Goal: Task Accomplishment & Management: Manage account settings

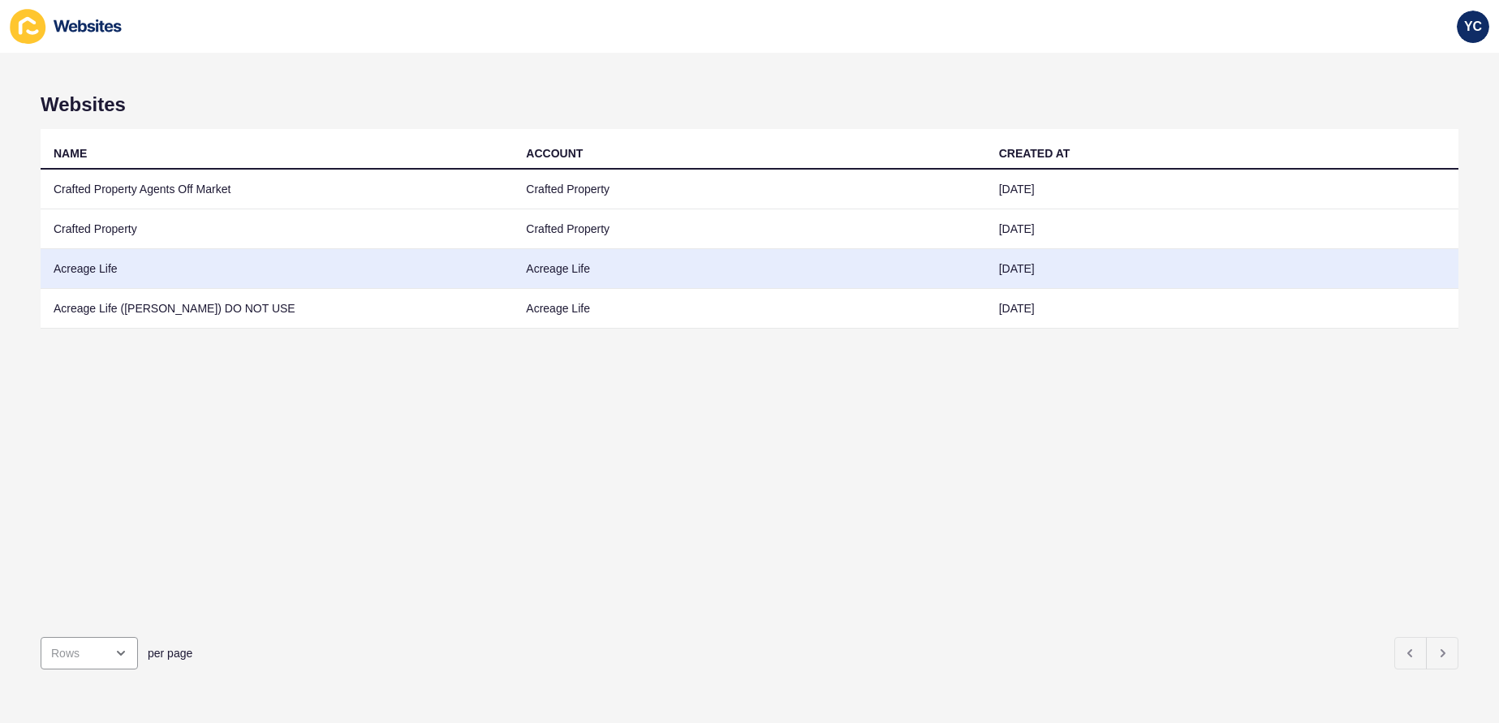
click at [197, 279] on td "Acreage Life" at bounding box center [277, 269] width 472 height 40
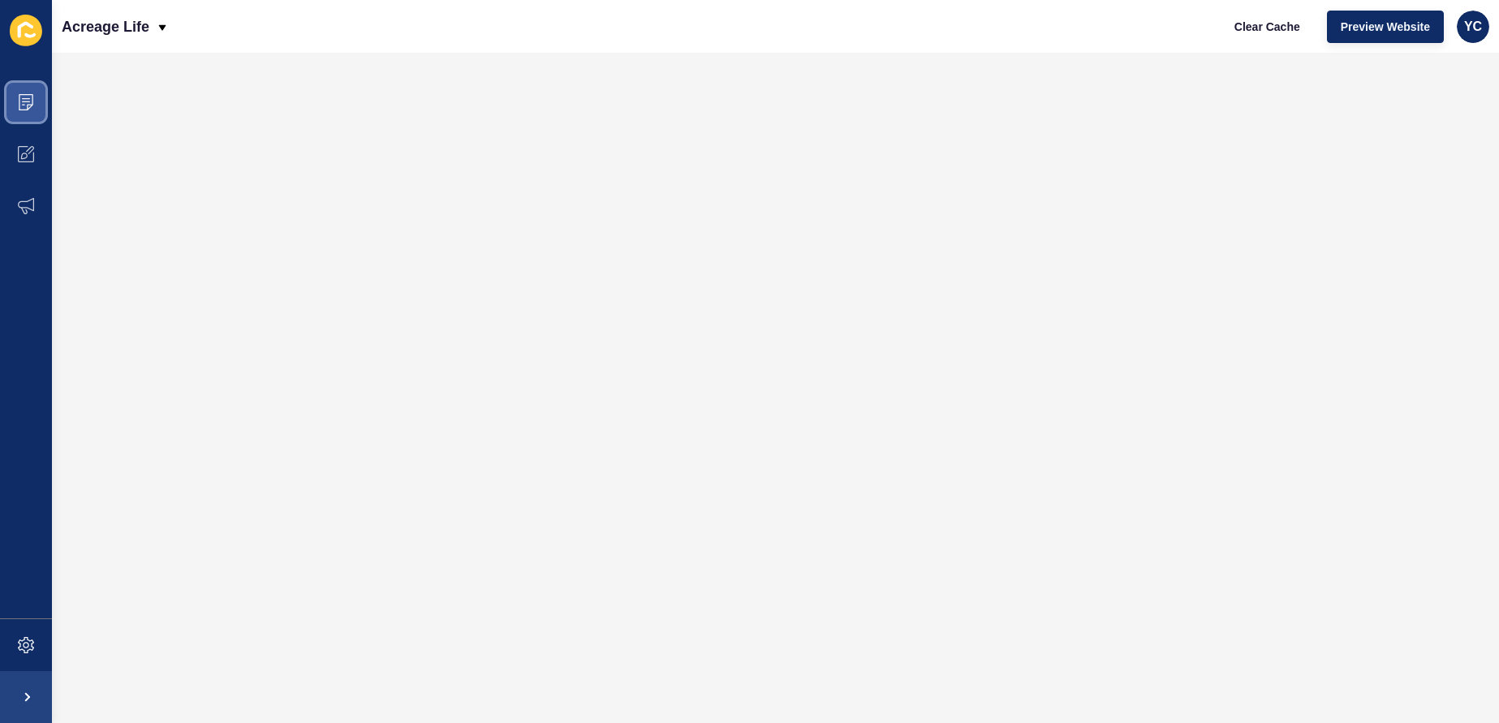
click at [6, 116] on span at bounding box center [26, 102] width 52 height 52
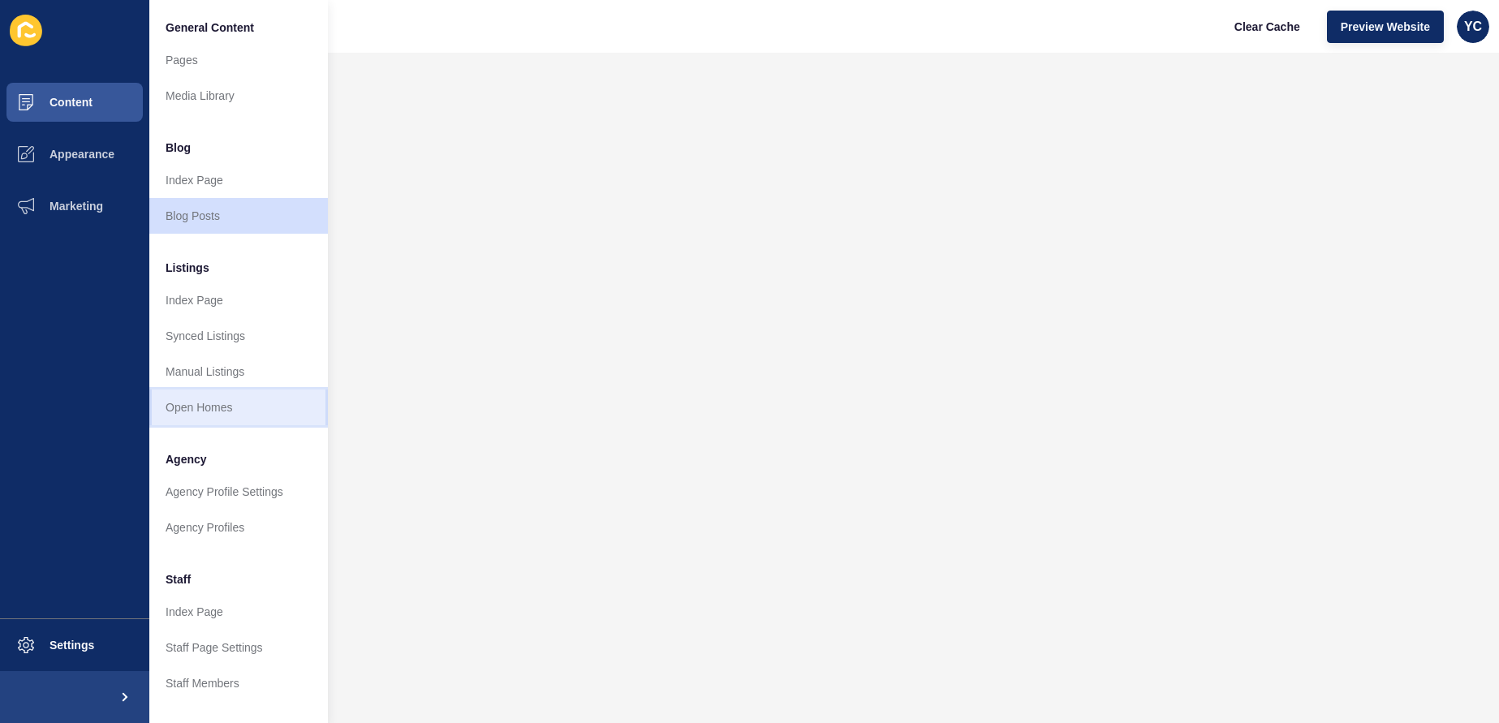
click at [232, 423] on link "Open Homes" at bounding box center [238, 408] width 179 height 36
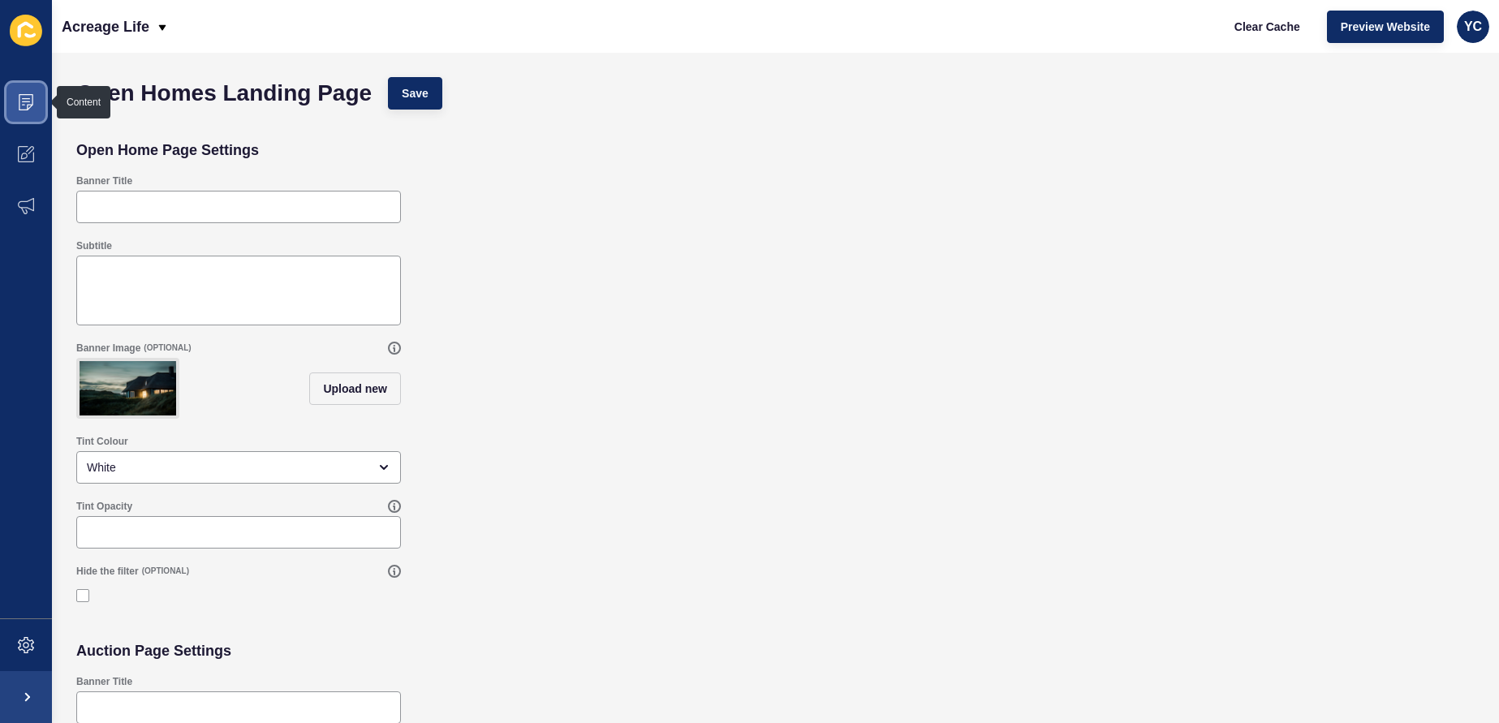
click at [37, 106] on span at bounding box center [26, 102] width 52 height 52
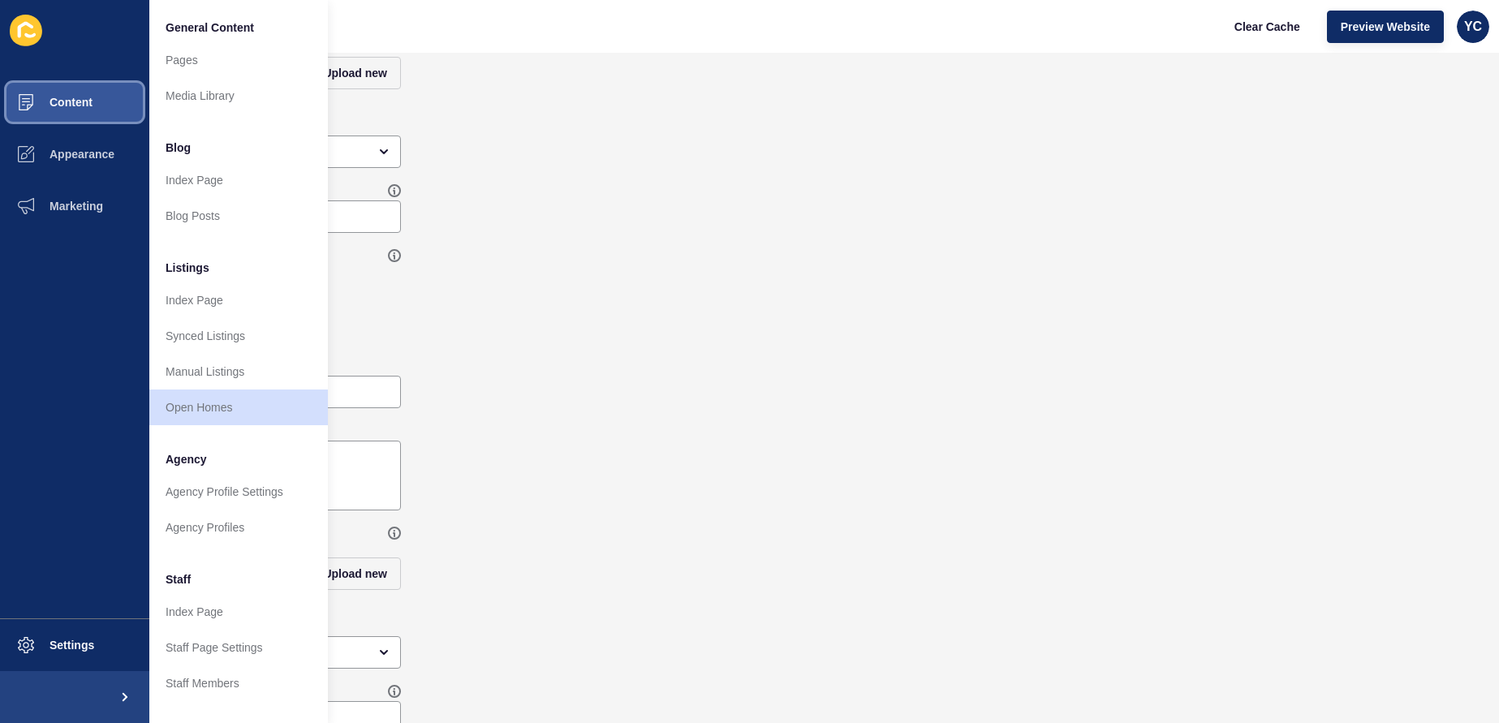
scroll to position [359, 0]
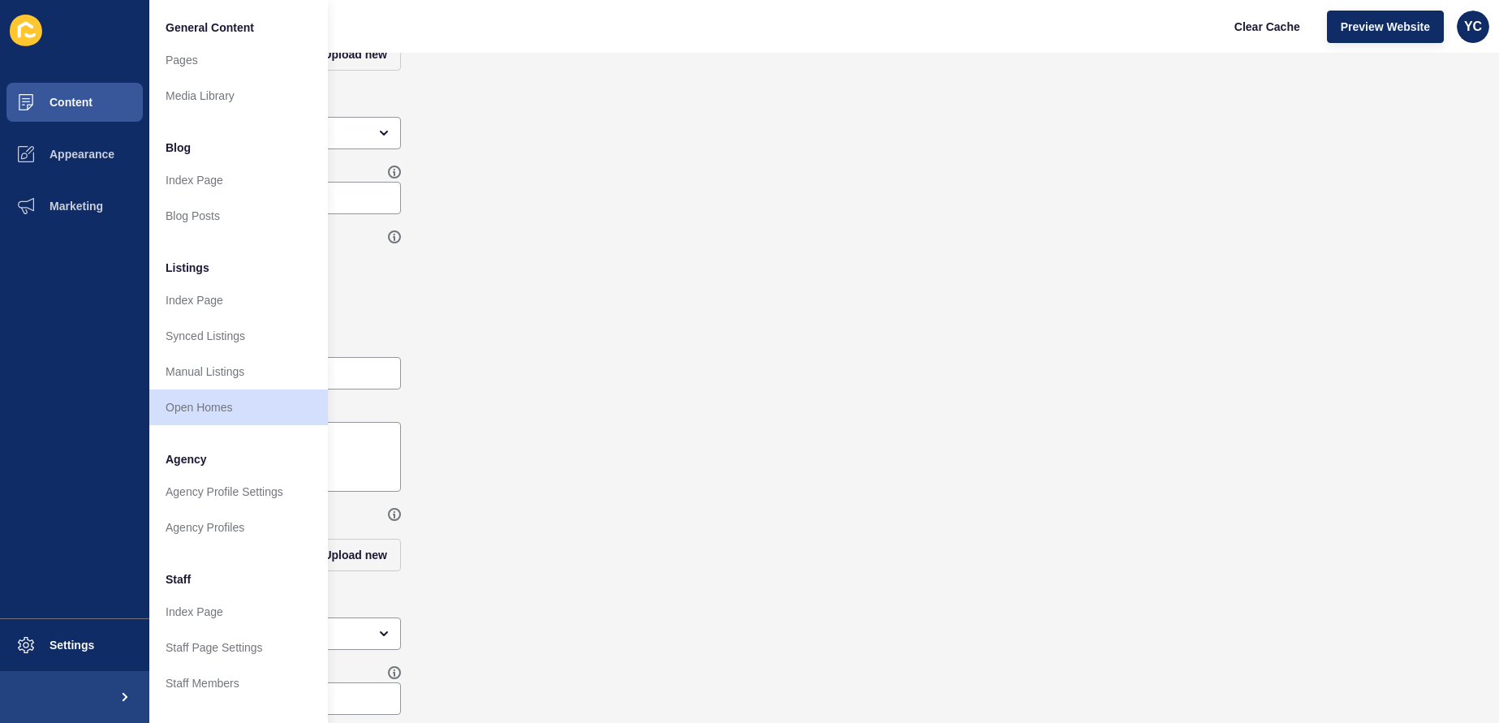
click at [498, 317] on div "Auction Page Settings" at bounding box center [775, 316] width 1415 height 32
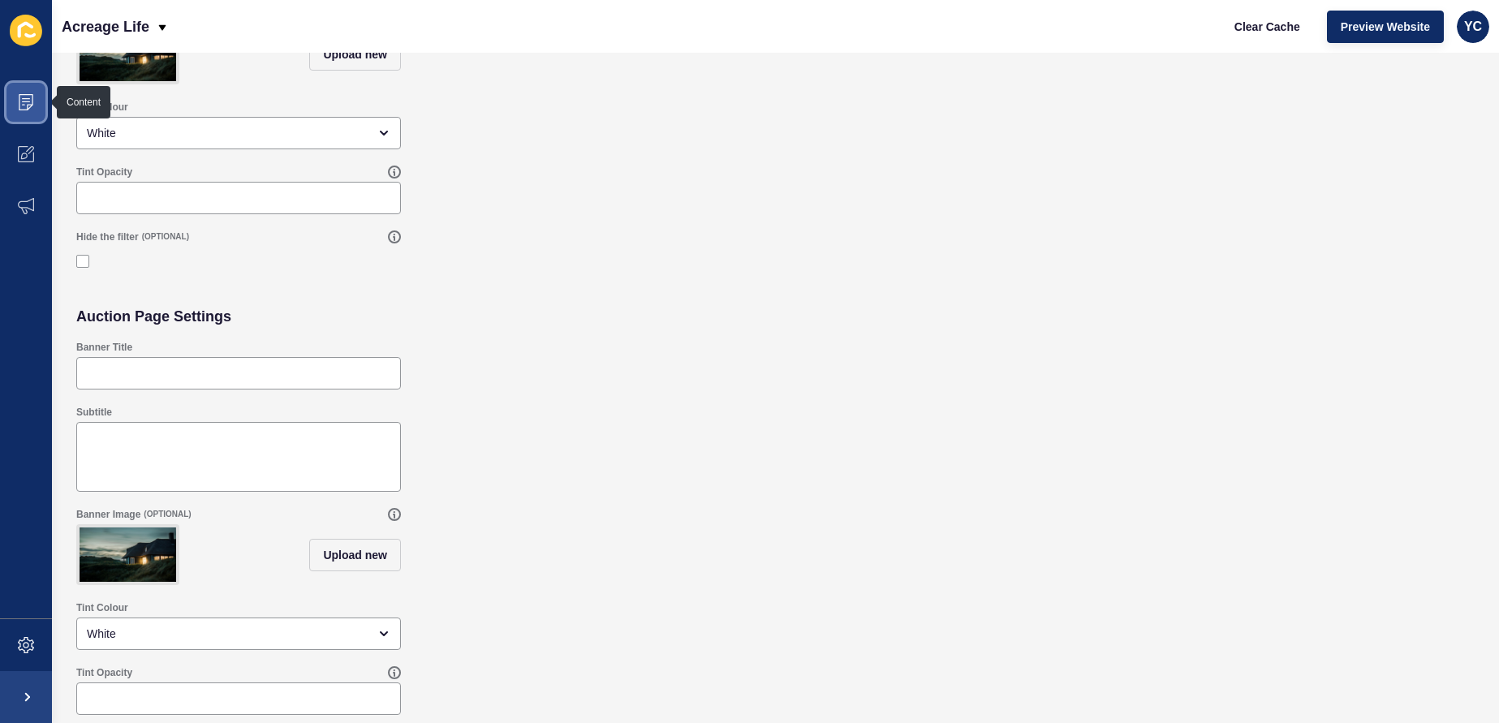
click at [32, 112] on span at bounding box center [26, 102] width 52 height 52
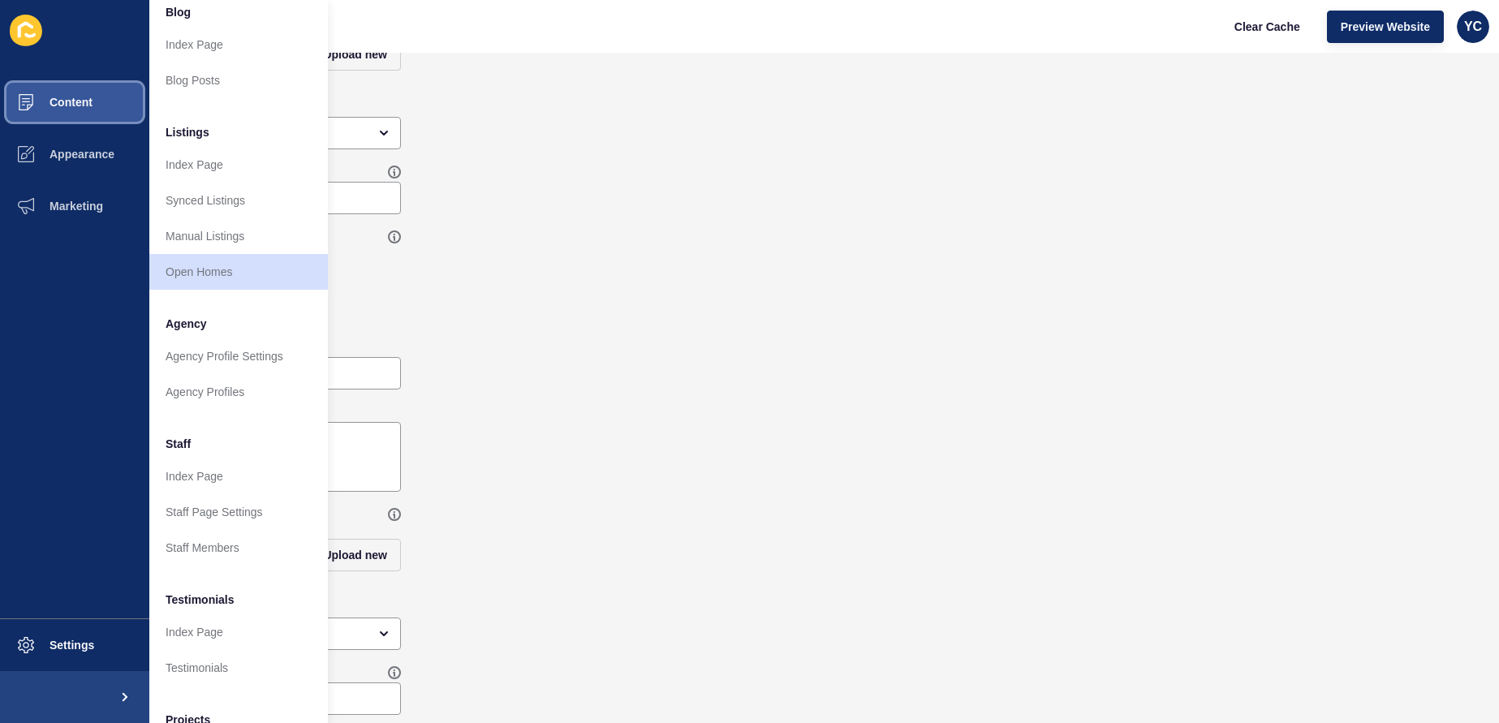
scroll to position [240, 0]
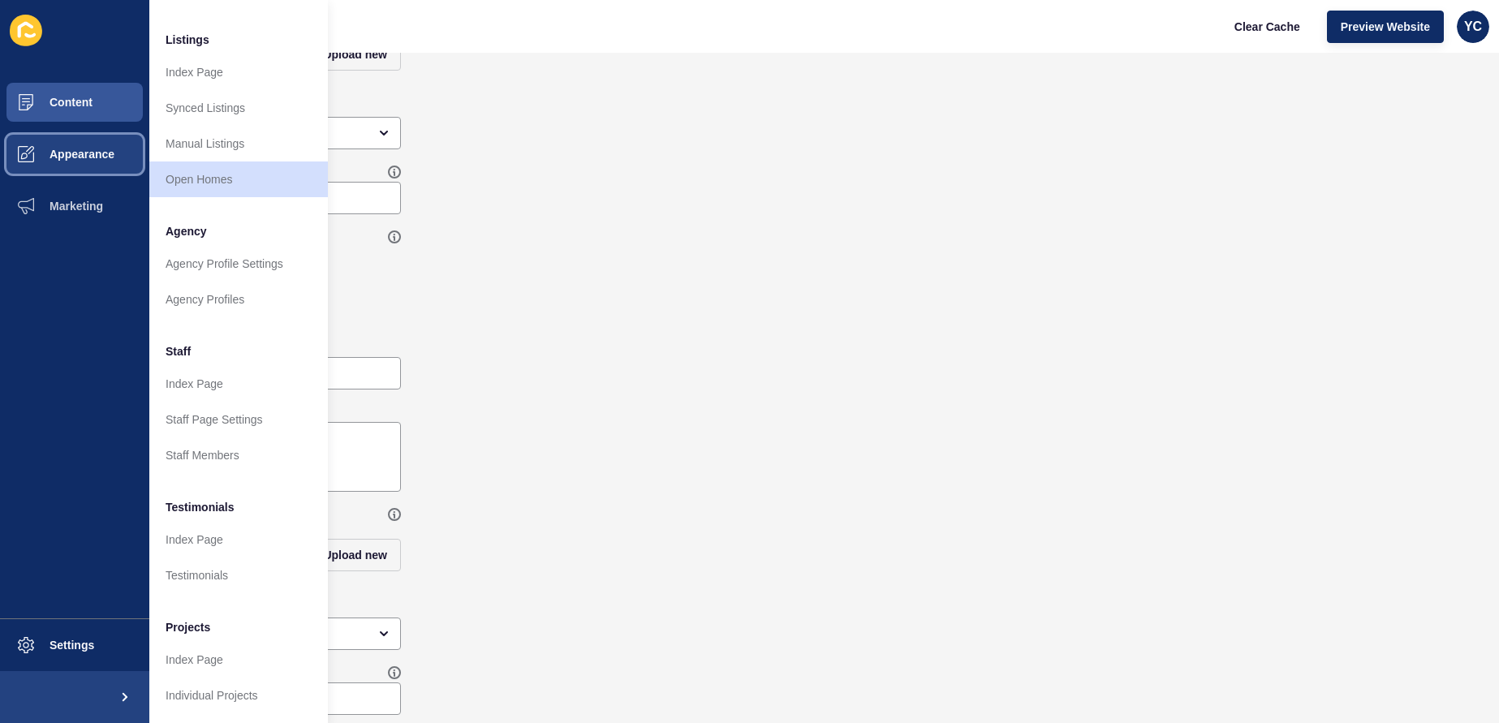
click at [79, 166] on button "Appearance" at bounding box center [74, 154] width 149 height 52
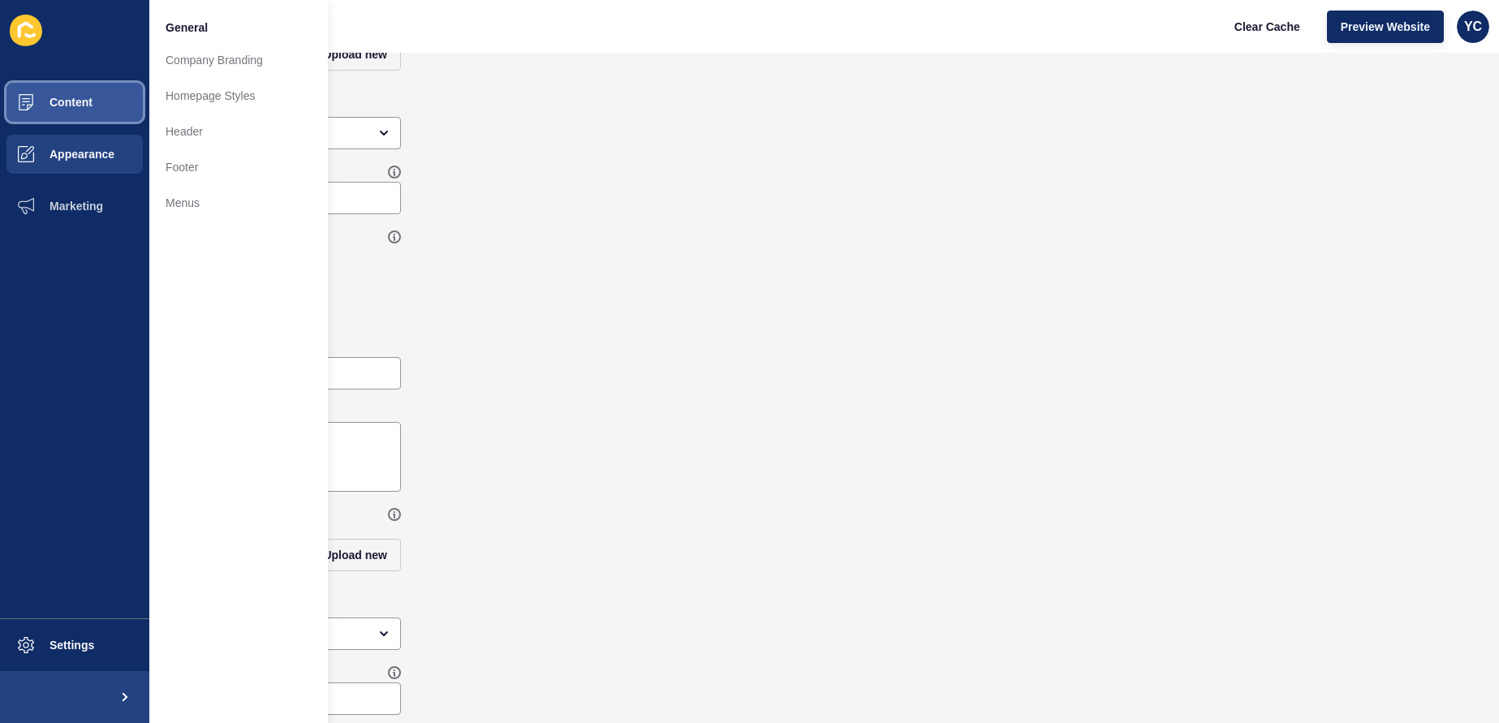
click at [96, 125] on button "Content" at bounding box center [74, 102] width 149 height 52
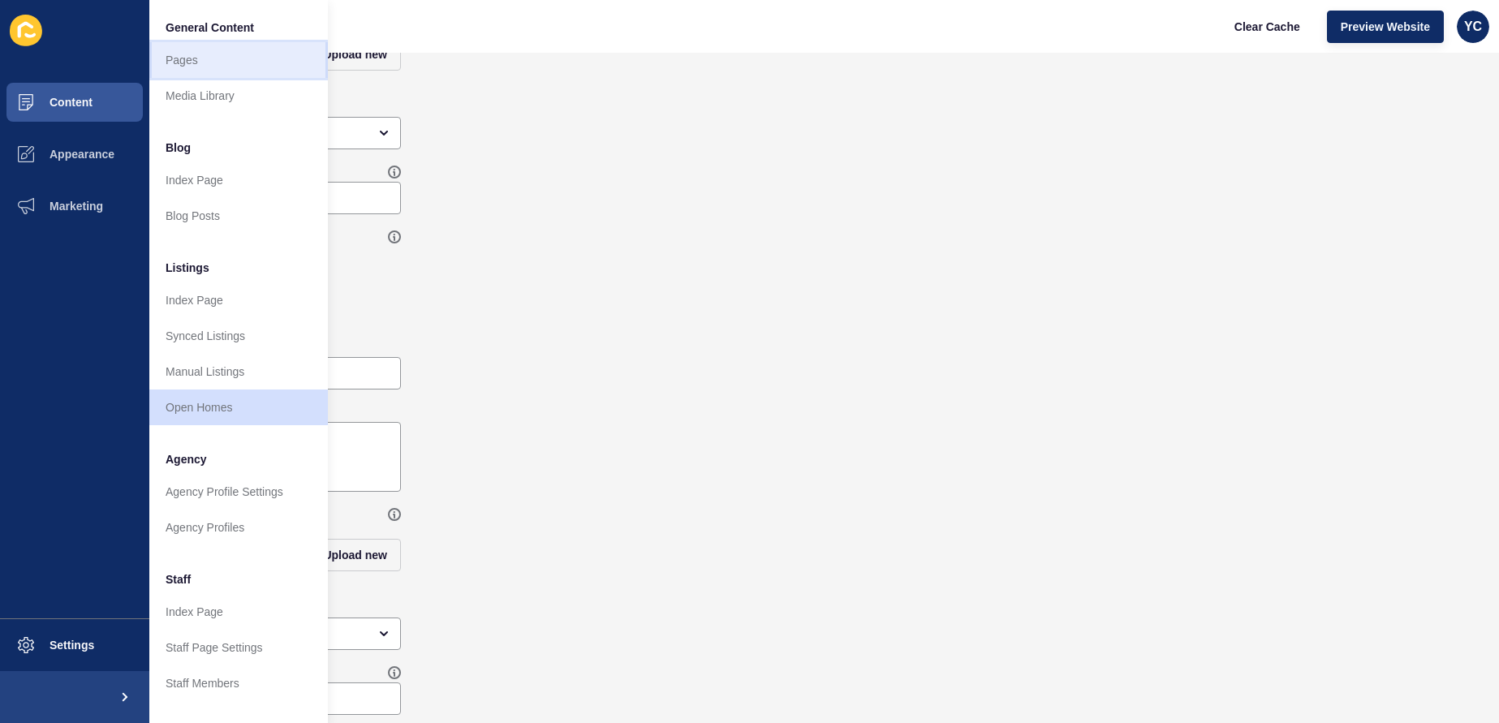
click at [264, 61] on link "Pages" at bounding box center [238, 60] width 179 height 36
